Goal: Information Seeking & Learning: Learn about a topic

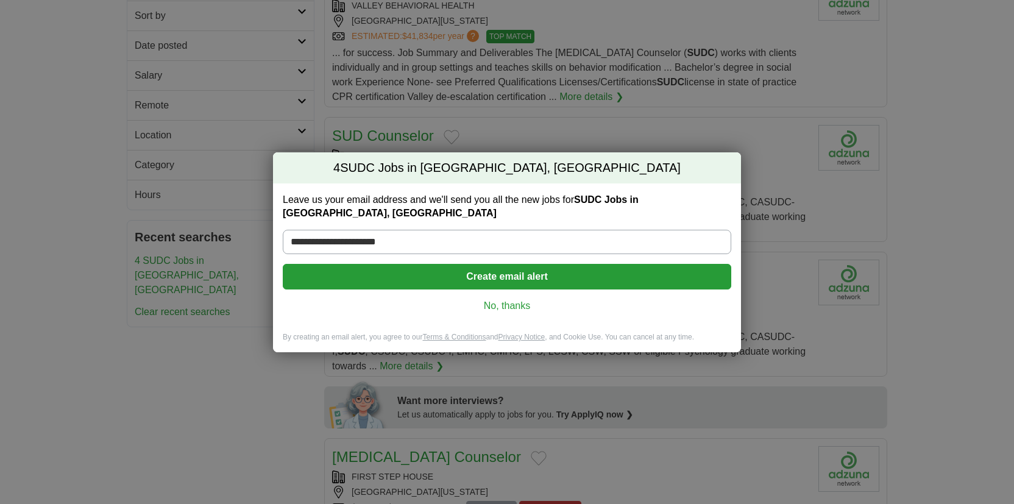
click at [499, 299] on link "No, thanks" at bounding box center [506, 305] width 429 height 13
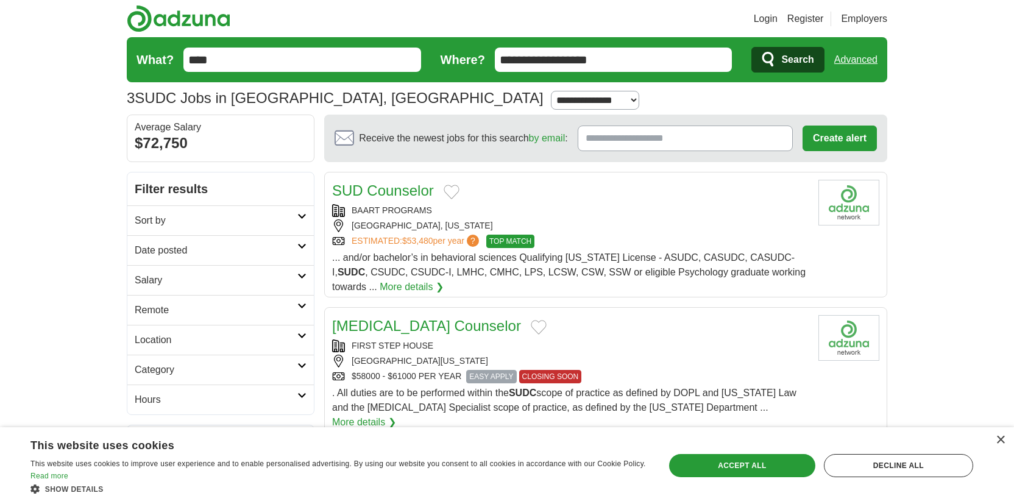
click at [759, 22] on link "Login" at bounding box center [766, 19] width 24 height 15
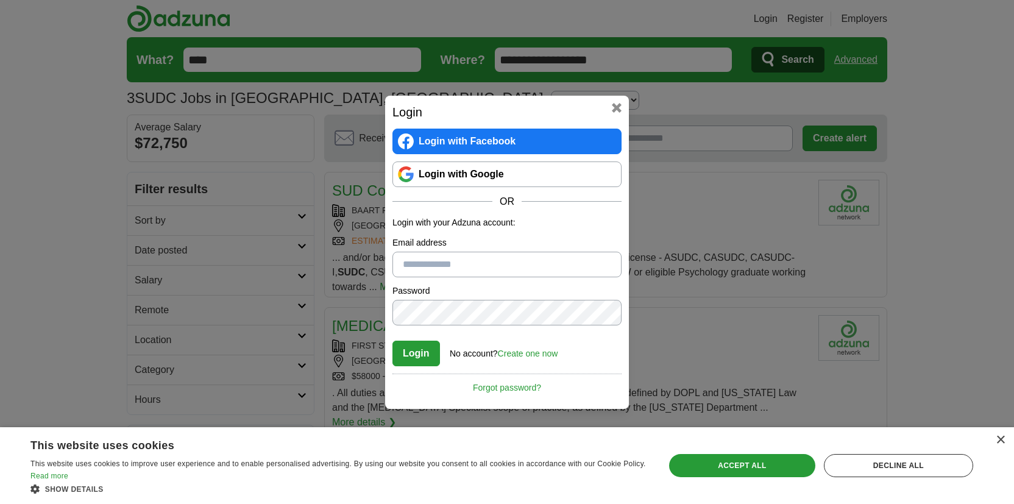
click at [508, 265] on input "Email address" at bounding box center [506, 265] width 229 height 26
type input "**********"
click at [503, 174] on link "Login with Google" at bounding box center [506, 174] width 229 height 26
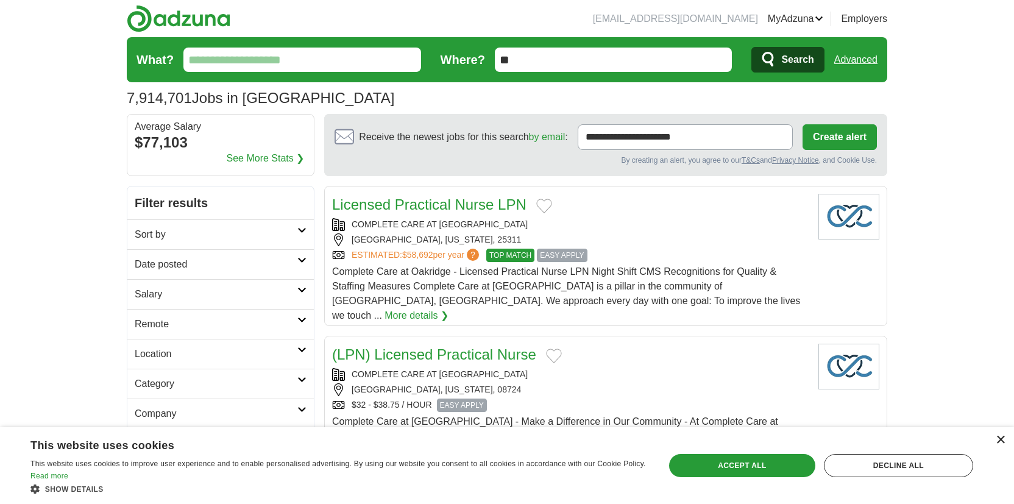
click at [1002, 439] on div "×" at bounding box center [1000, 440] width 9 height 9
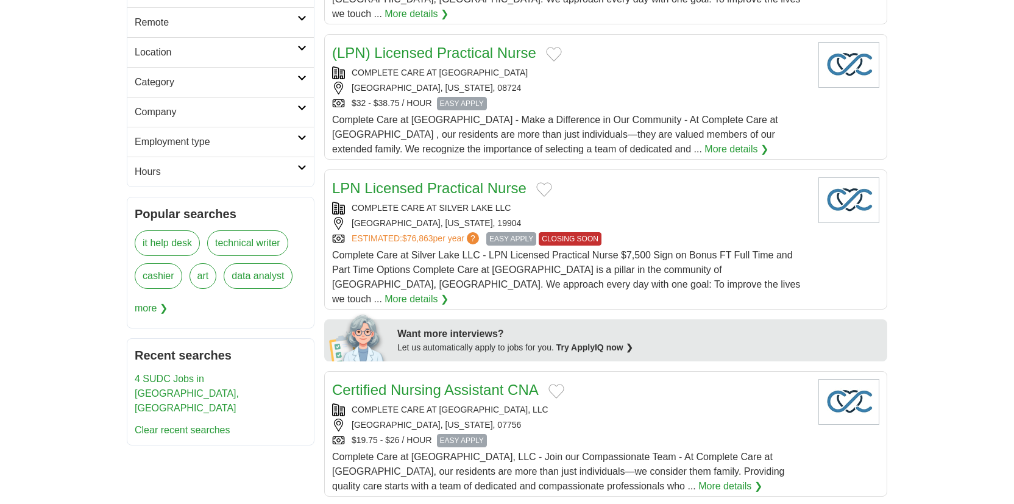
scroll to position [395, 0]
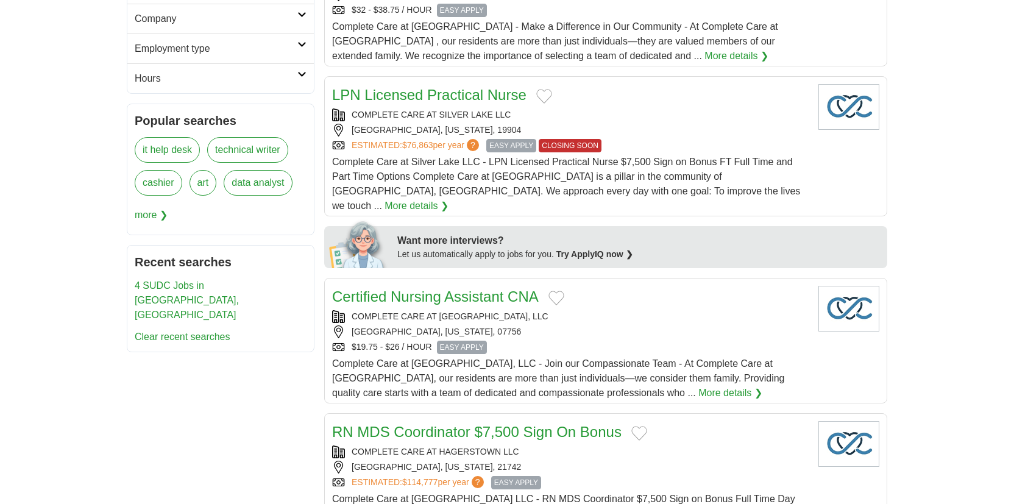
click at [239, 289] on link "4 SUDC Jobs in [GEOGRAPHIC_DATA], [GEOGRAPHIC_DATA]" at bounding box center [187, 300] width 104 height 40
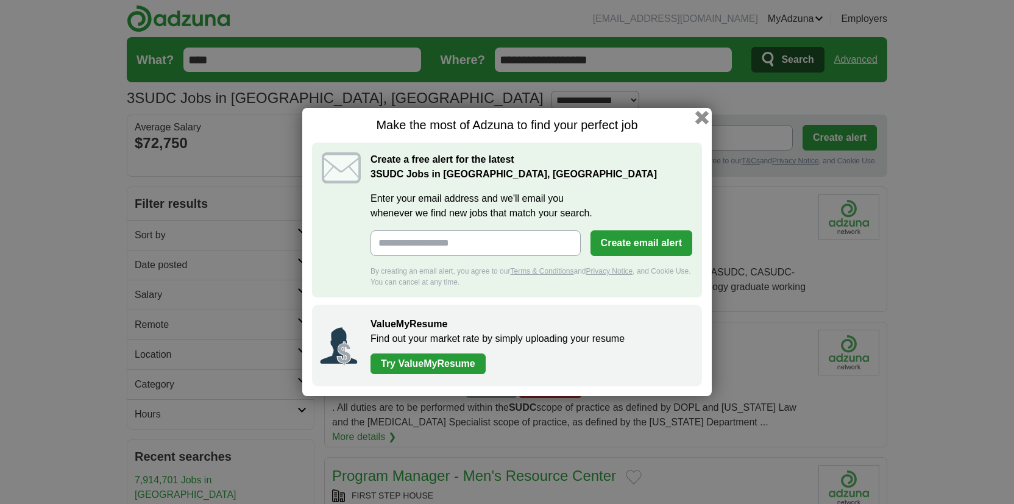
click at [703, 118] on button "button" at bounding box center [701, 117] width 13 height 13
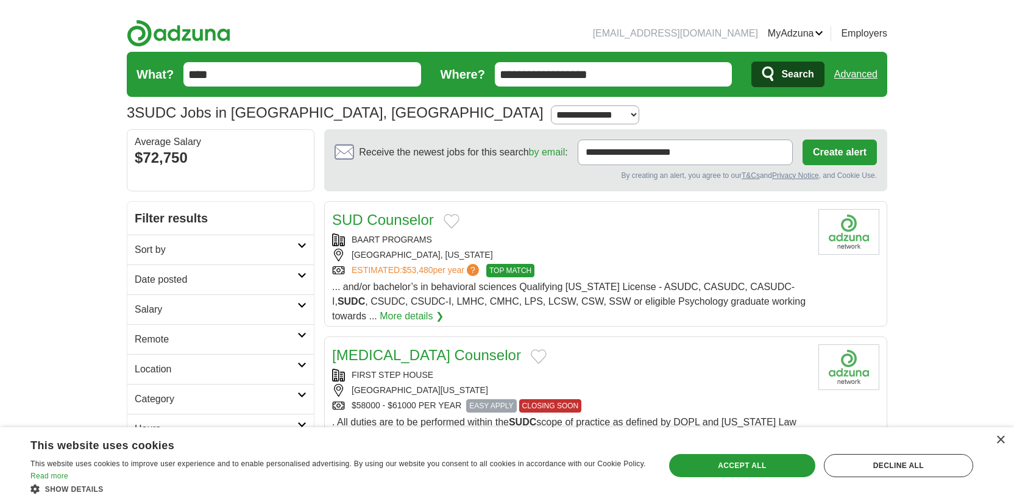
click at [492, 235] on div "BAART PROGRAMS" at bounding box center [570, 239] width 477 height 13
